Goal: Information Seeking & Learning: Compare options

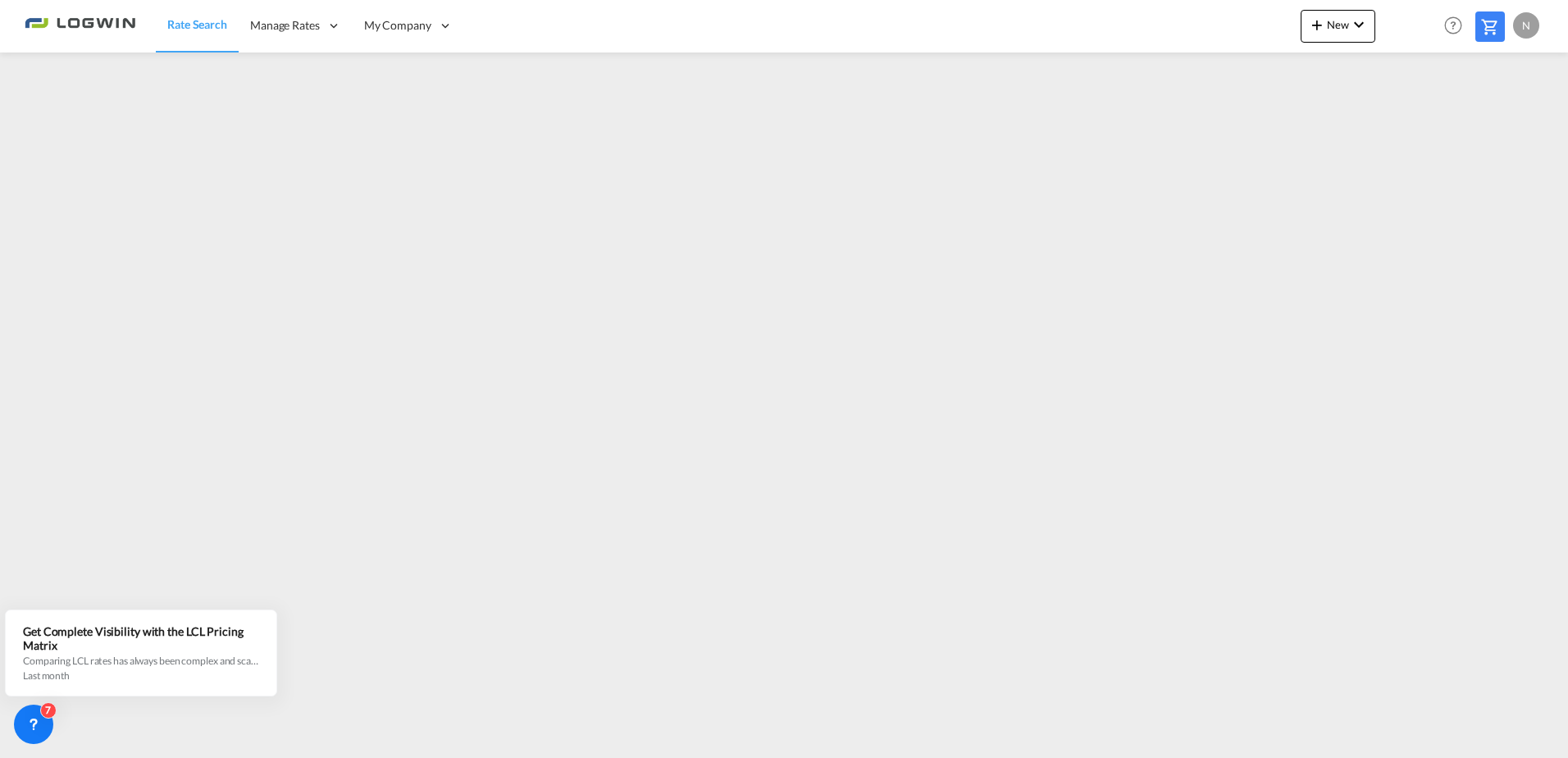
click at [1526, 25] on div "N" at bounding box center [1525, 25] width 26 height 26
